Goal: Check status: Check status

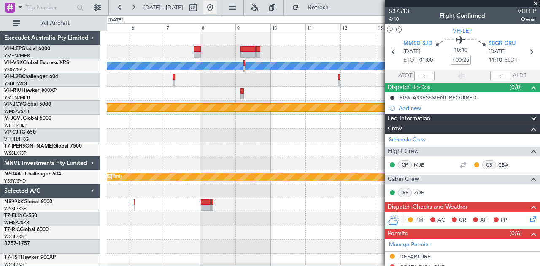
click at [217, 7] on button at bounding box center [211, 8] width 14 height 14
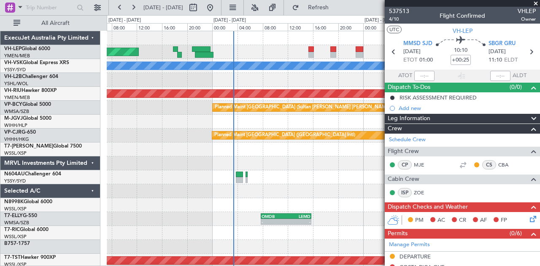
click at [214, 174] on div at bounding box center [324, 178] width 434 height 14
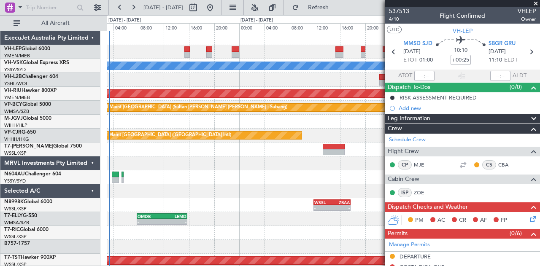
click at [193, 125] on div at bounding box center [324, 122] width 434 height 14
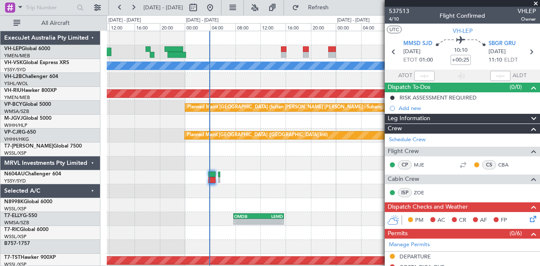
click at [286, 81] on div "Unplanned Maint Wichita (Wichita Mid-continent) [PERSON_NAME] Planned Maint [GE…" at bounding box center [324, 261] width 434 height 460
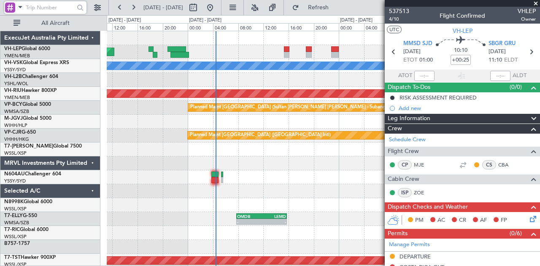
click at [43, 11] on input "text" at bounding box center [50, 7] width 49 height 13
click at [52, 6] on input "text" at bounding box center [50, 7] width 49 height 13
type input "537606"
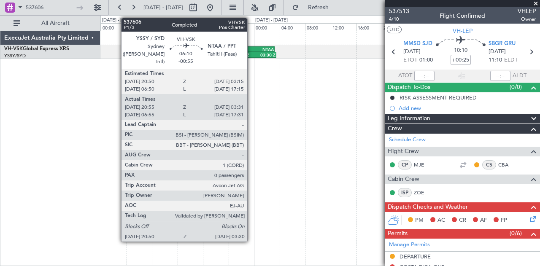
click at [252, 54] on div "20:50 Z" at bounding box center [244, 54] width 21 height 5
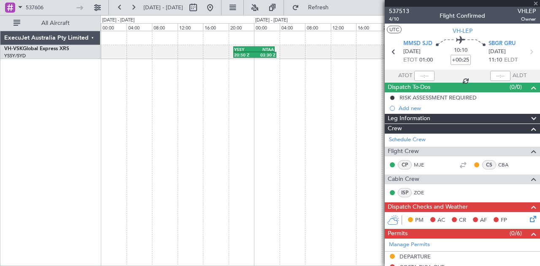
type input "-00:55"
type input "21:05"
type input "03:26"
type input "0"
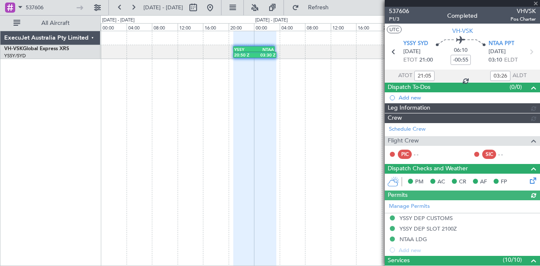
type input "[PERSON_NAME] (BTA)"
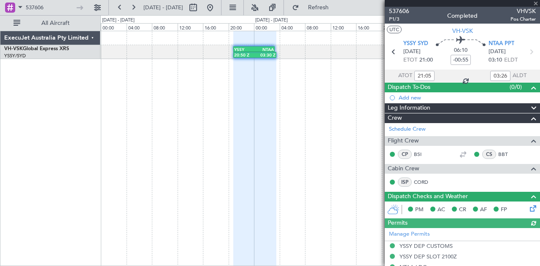
type input "07:05"
type input "17:26"
type input "21:05"
type input "03:26"
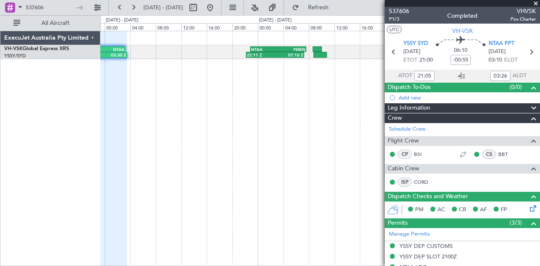
click at [164, 62] on div "20:50 Z 03:30 Z YSSY 20:50 Z NTAA 03:15 Z 22:11 Z 07:16 Z NTAA 22:50 Z YMEN 07:…" at bounding box center [320, 149] width 440 height 236
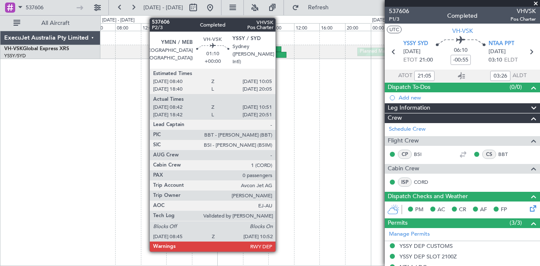
click at [280, 49] on div at bounding box center [276, 49] width 9 height 6
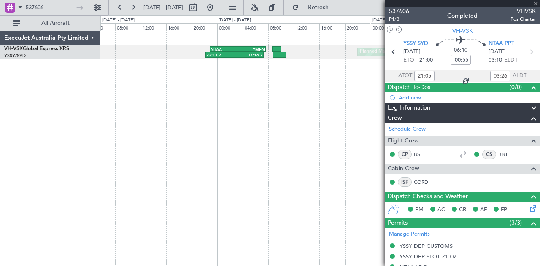
type input "07:05"
type input "17:26"
type input "21:05"
type input "03:26"
type input "07:05"
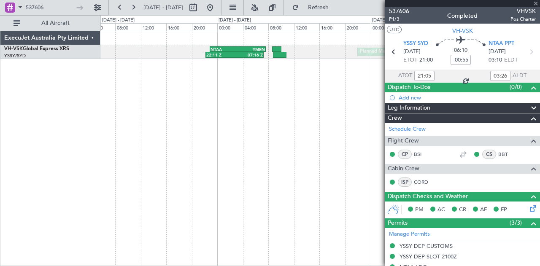
type input "17:26"
type input "18:52"
type input "20:46"
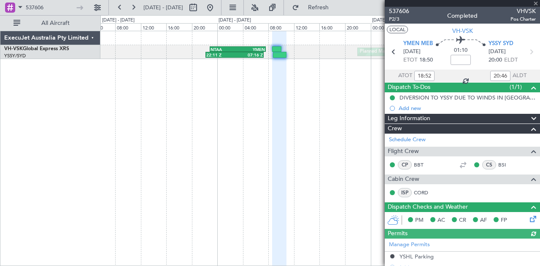
type input "08:52"
type input "10:46"
type input "18:52"
type input "20:46"
type input "08:52"
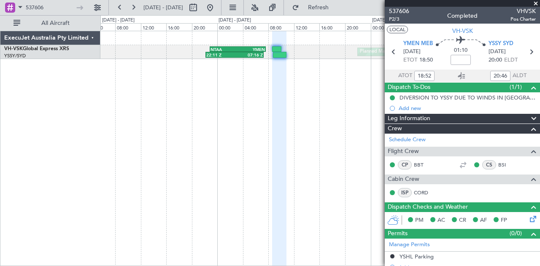
type input "10:46"
click at [83, 5] on div at bounding box center [80, 7] width 13 height 13
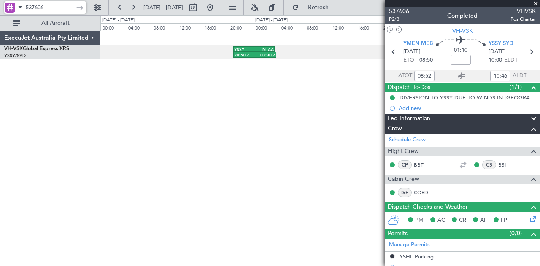
drag, startPoint x: 52, startPoint y: 9, endPoint x: 6, endPoint y: 10, distance: 46.5
click at [6, 10] on div "537606" at bounding box center [45, 7] width 82 height 13
